Goal: Information Seeking & Learning: Learn about a topic

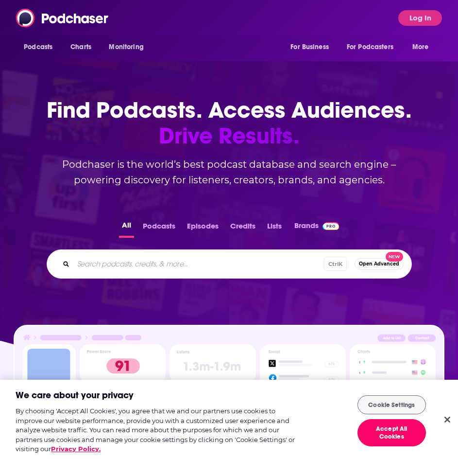
scroll to position [177, 0]
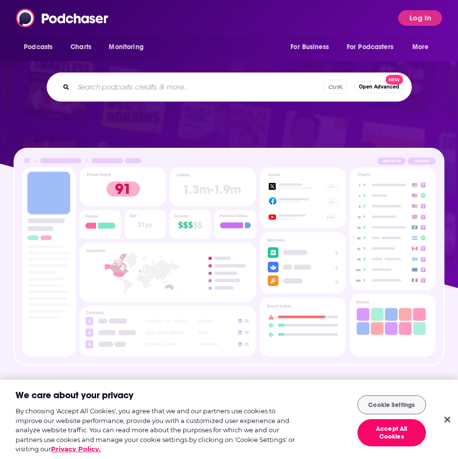
click at [154, 89] on input "Search podcasts, credits, & more..." at bounding box center [198, 87] width 251 height 16
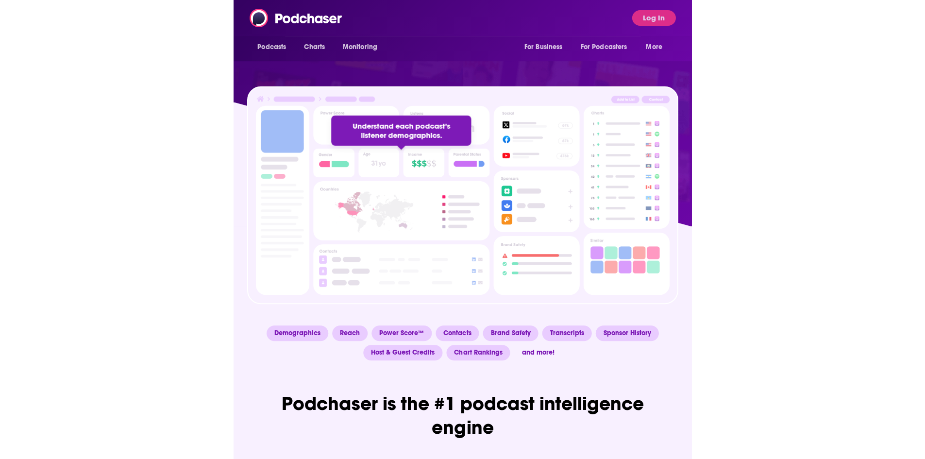
scroll to position [0, 0]
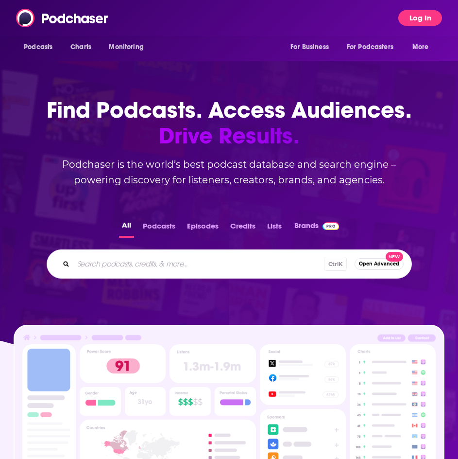
click at [426, 14] on button "Log In" at bounding box center [420, 18] width 44 height 16
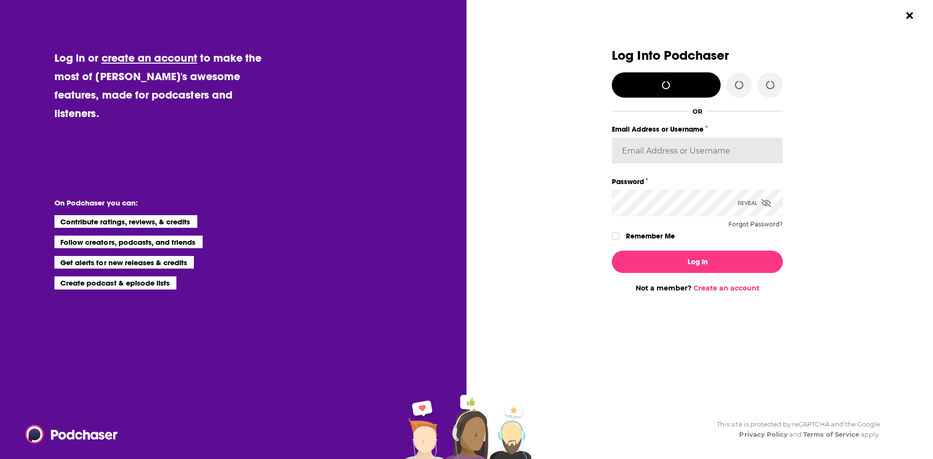
type input "headlandconsultancy"
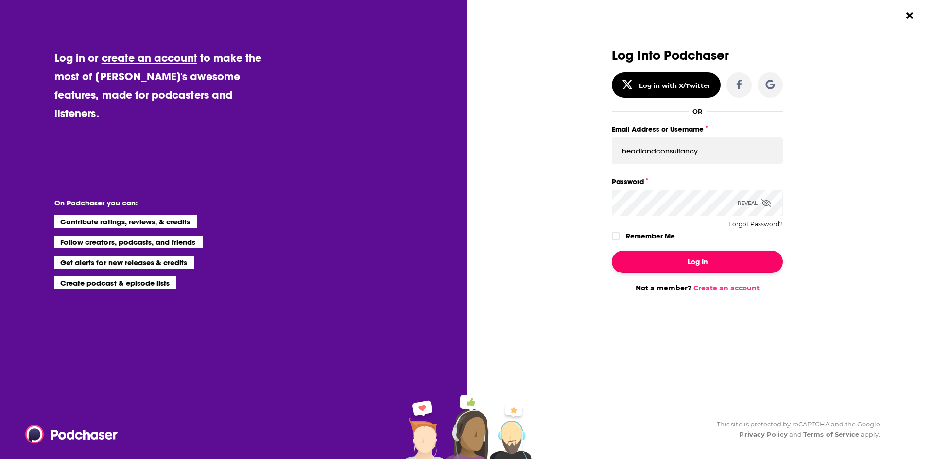
click at [458, 266] on button "Log In" at bounding box center [697, 262] width 171 height 22
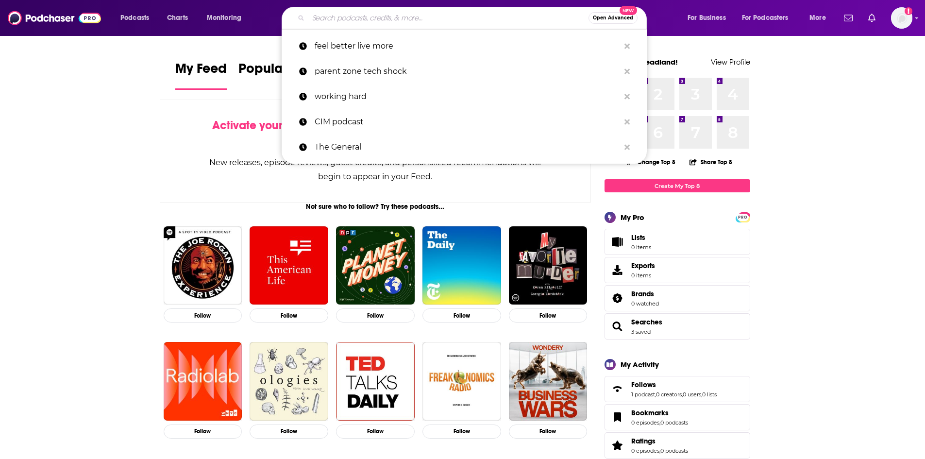
click at [323, 17] on input "Search podcasts, credits, & more..." at bounding box center [448, 18] width 280 height 16
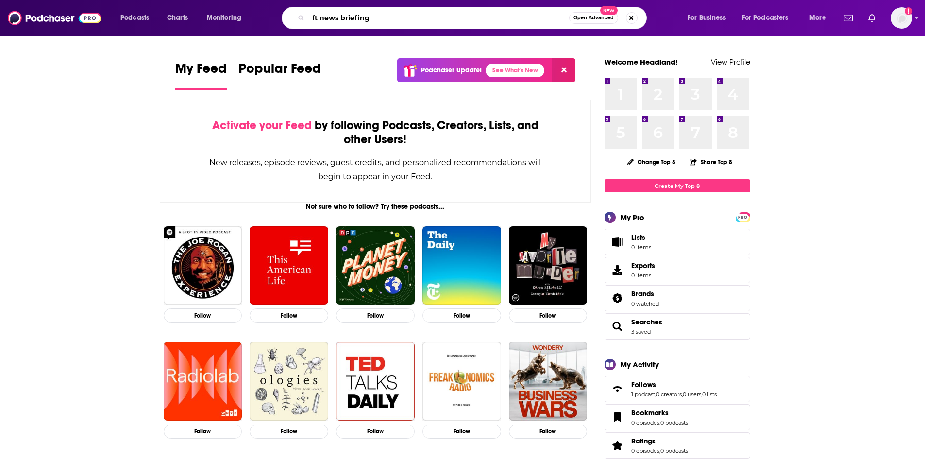
type input "ft news briefing"
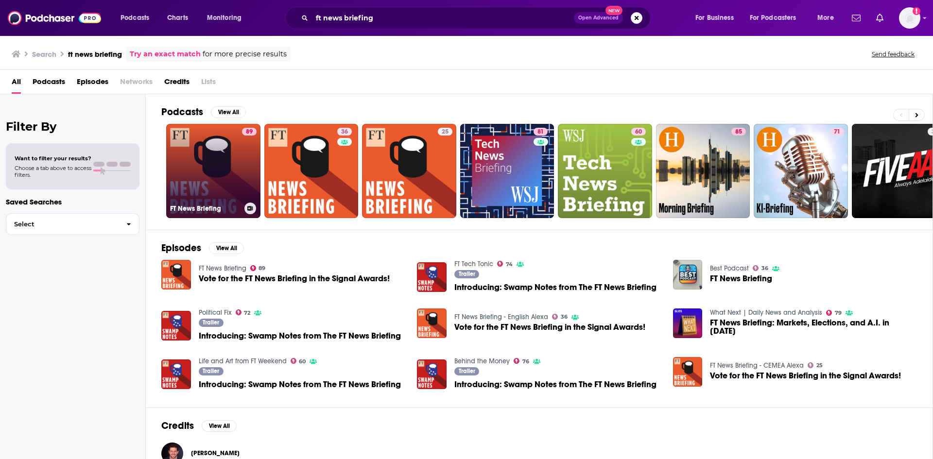
click at [195, 159] on link "89 FT News Briefing" at bounding box center [213, 171] width 94 height 94
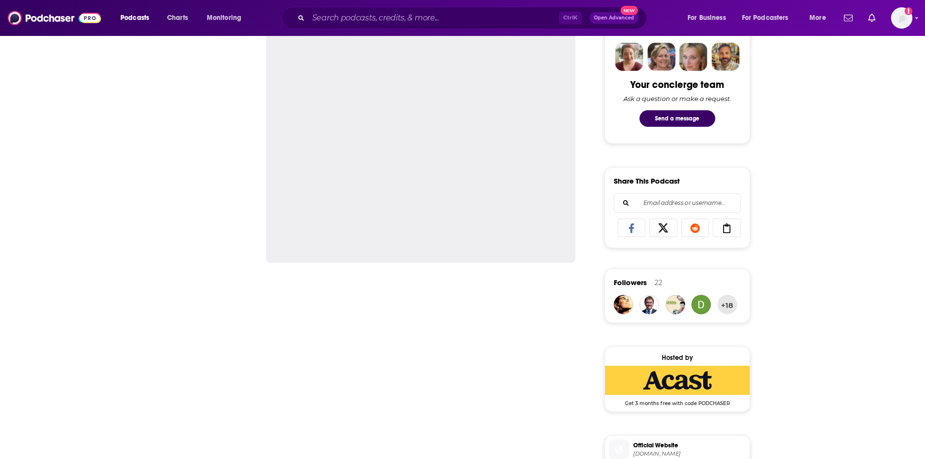
scroll to position [146, 0]
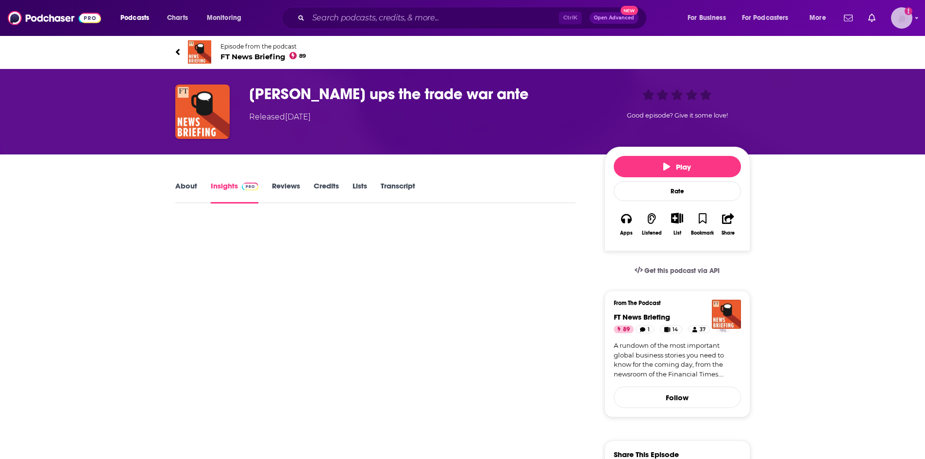
click at [910, 19] on img "Logged in as headlandconsultancy" at bounding box center [901, 17] width 21 height 21
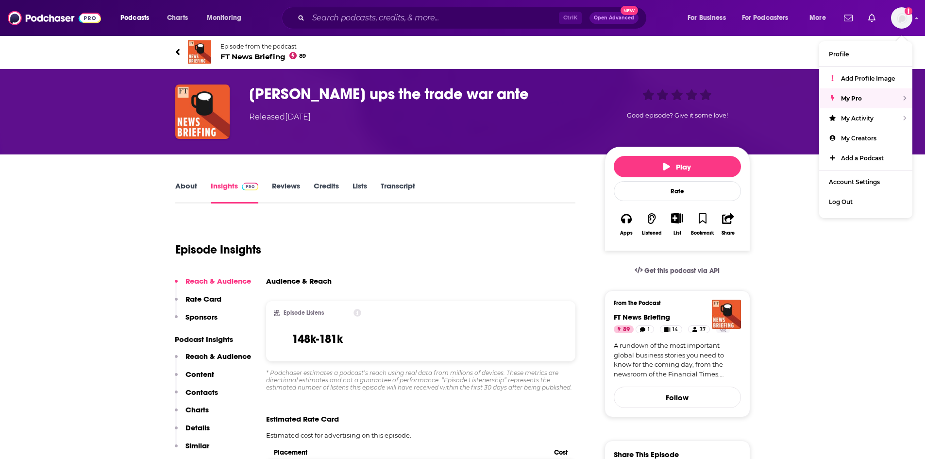
click at [519, 79] on div "[PERSON_NAME] ups the trade war ante Released [DATE] Good episode? Give it some…" at bounding box center [463, 111] width 622 height 85
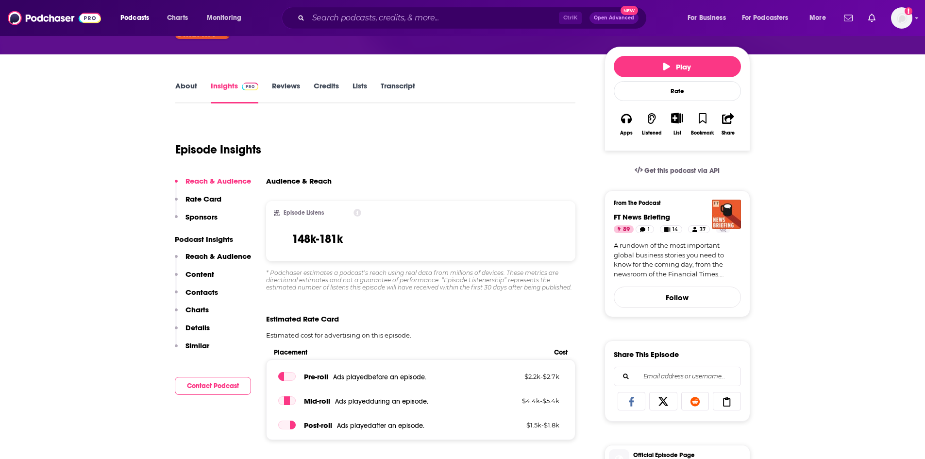
scroll to position [146, 0]
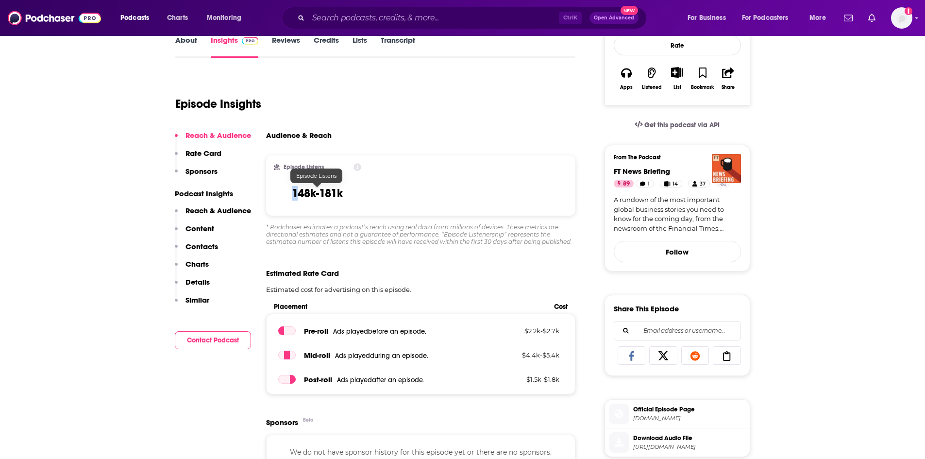
drag, startPoint x: 380, startPoint y: 198, endPoint x: 299, endPoint y: 191, distance: 81.4
click at [298, 191] on div "Episode Listens 148k-181k" at bounding box center [421, 185] width 310 height 60
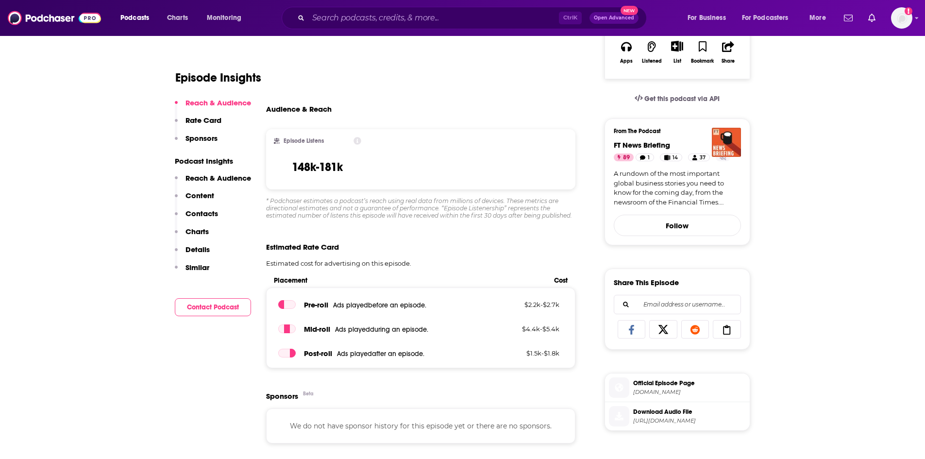
scroll to position [194, 0]
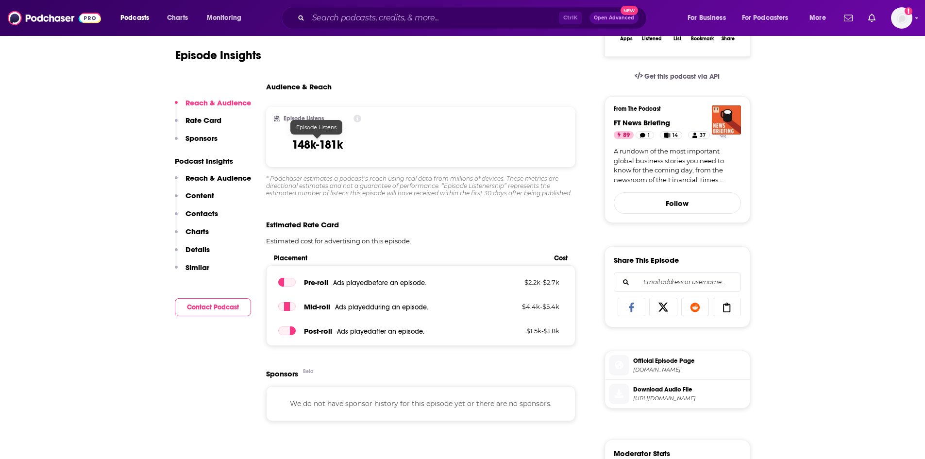
click at [332, 144] on h3 "148k-181k" at bounding box center [317, 144] width 51 height 15
click at [318, 146] on h3 "148k-181k" at bounding box center [317, 144] width 51 height 15
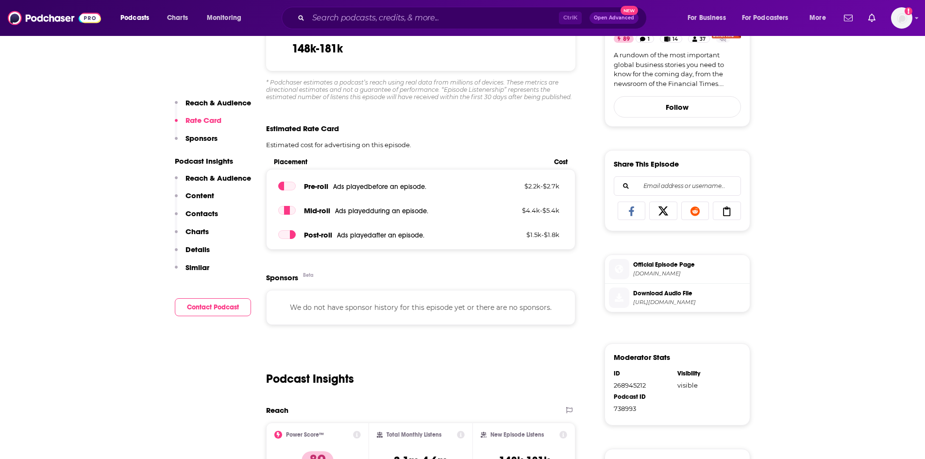
scroll to position [486, 0]
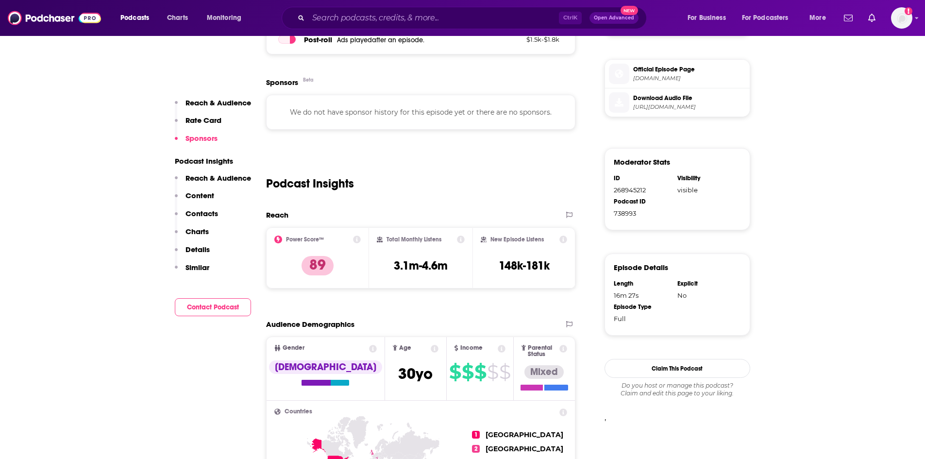
click at [521, 237] on h2 "New Episode Listens" at bounding box center [517, 239] width 53 height 7
click at [521, 236] on h2 "New Episode Listens" at bounding box center [517, 239] width 53 height 7
click at [534, 270] on h3 "148k-181k" at bounding box center [524, 265] width 51 height 15
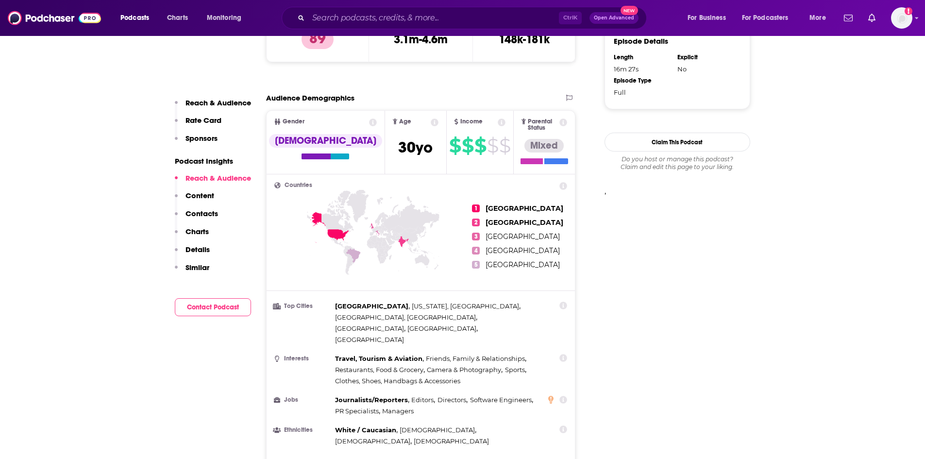
scroll to position [729, 0]
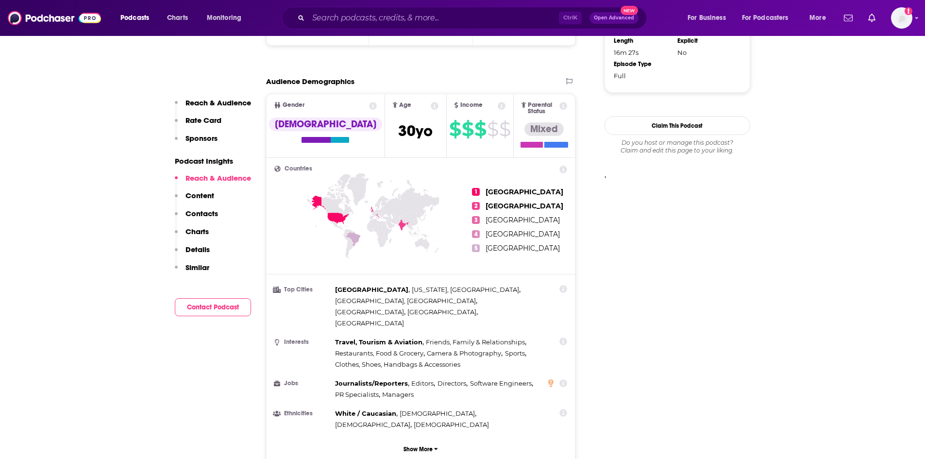
click at [200, 195] on p "Content" at bounding box center [200, 195] width 29 height 9
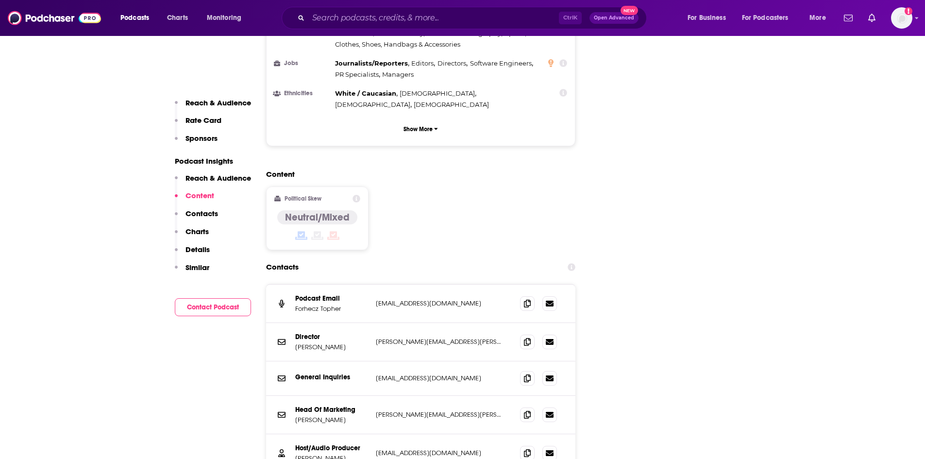
click at [201, 221] on button "Contacts" at bounding box center [196, 218] width 43 height 18
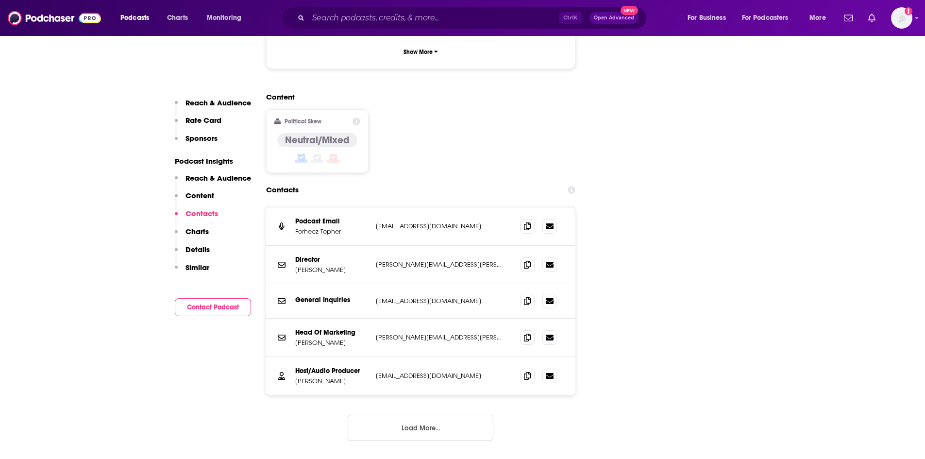
scroll to position [1137, 0]
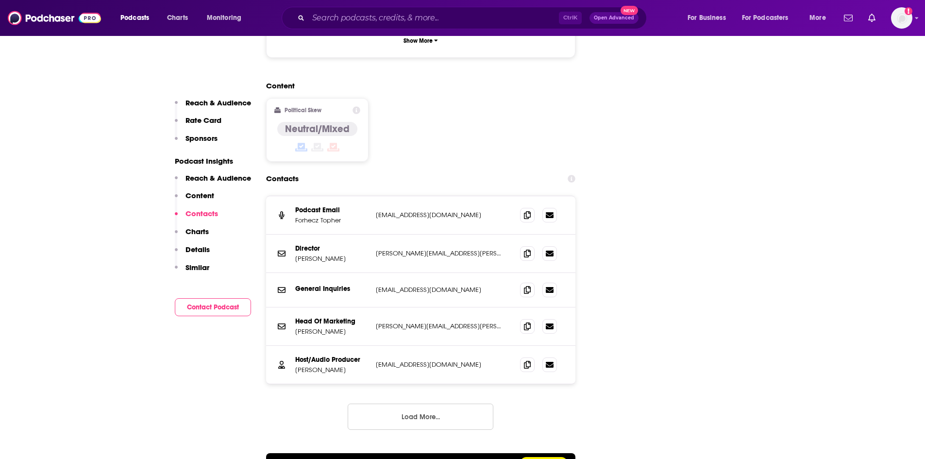
click at [200, 227] on p "Charts" at bounding box center [197, 231] width 23 height 9
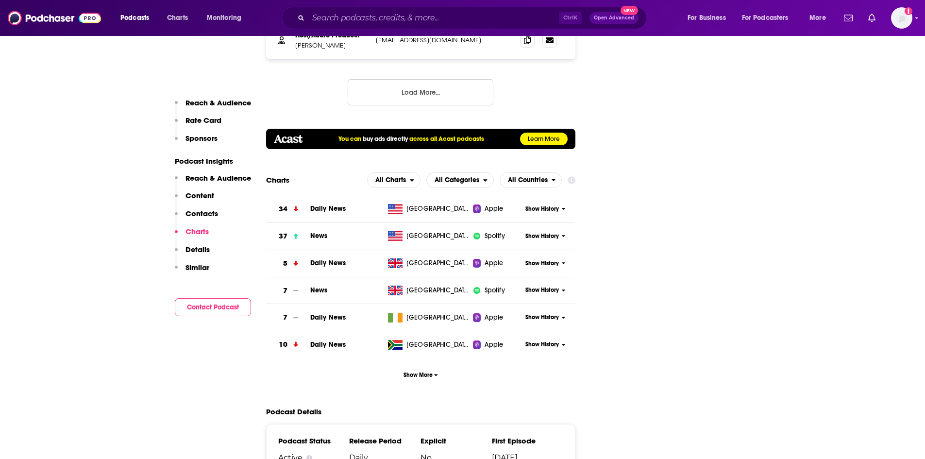
scroll to position [1465, 0]
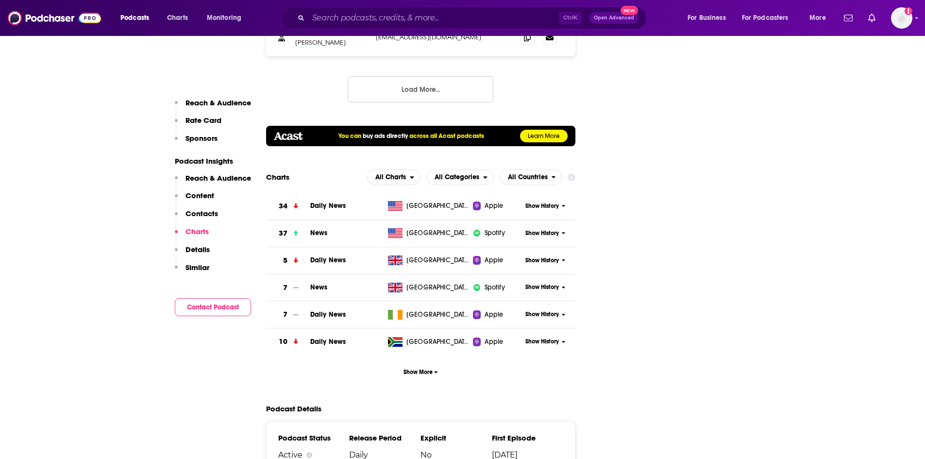
click at [218, 102] on p "Reach & Audience" at bounding box center [219, 102] width 66 height 9
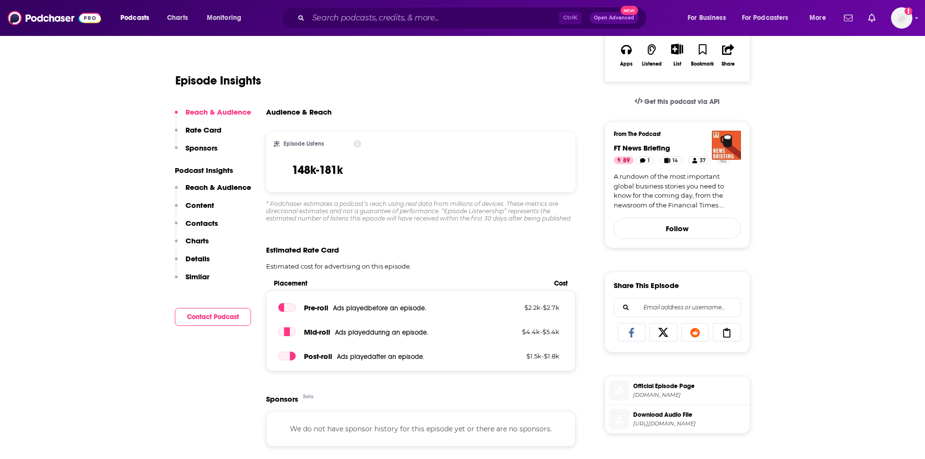
scroll to position [145, 0]
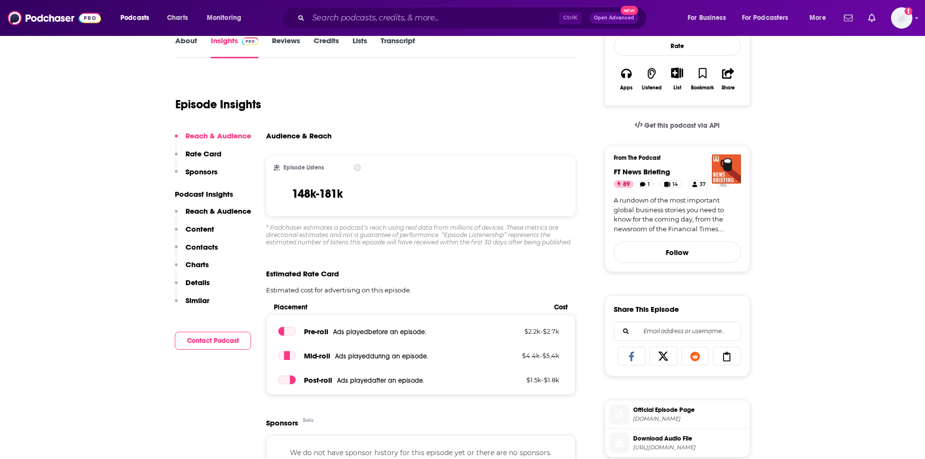
click at [358, 167] on icon at bounding box center [358, 168] width 8 height 8
click at [418, 174] on div "Episode Listens 148k-181k" at bounding box center [421, 186] width 310 height 60
